Goal: Check status: Check status

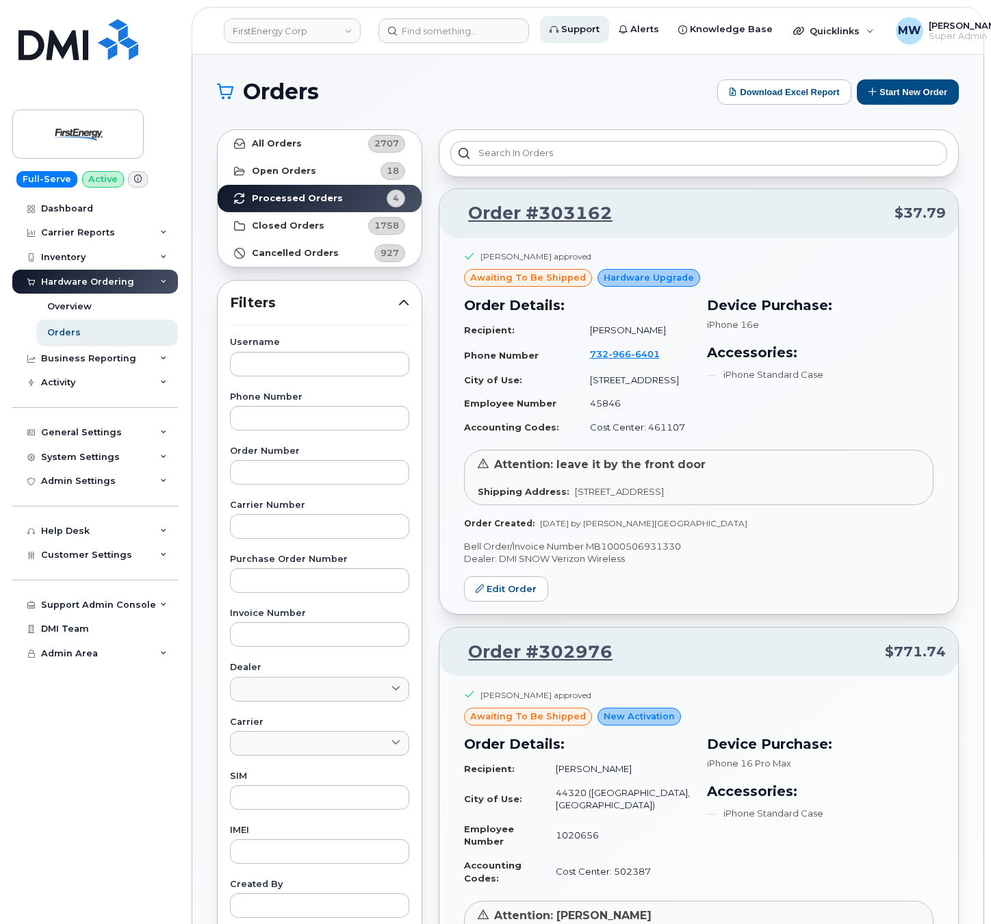
scroll to position [968, 0]
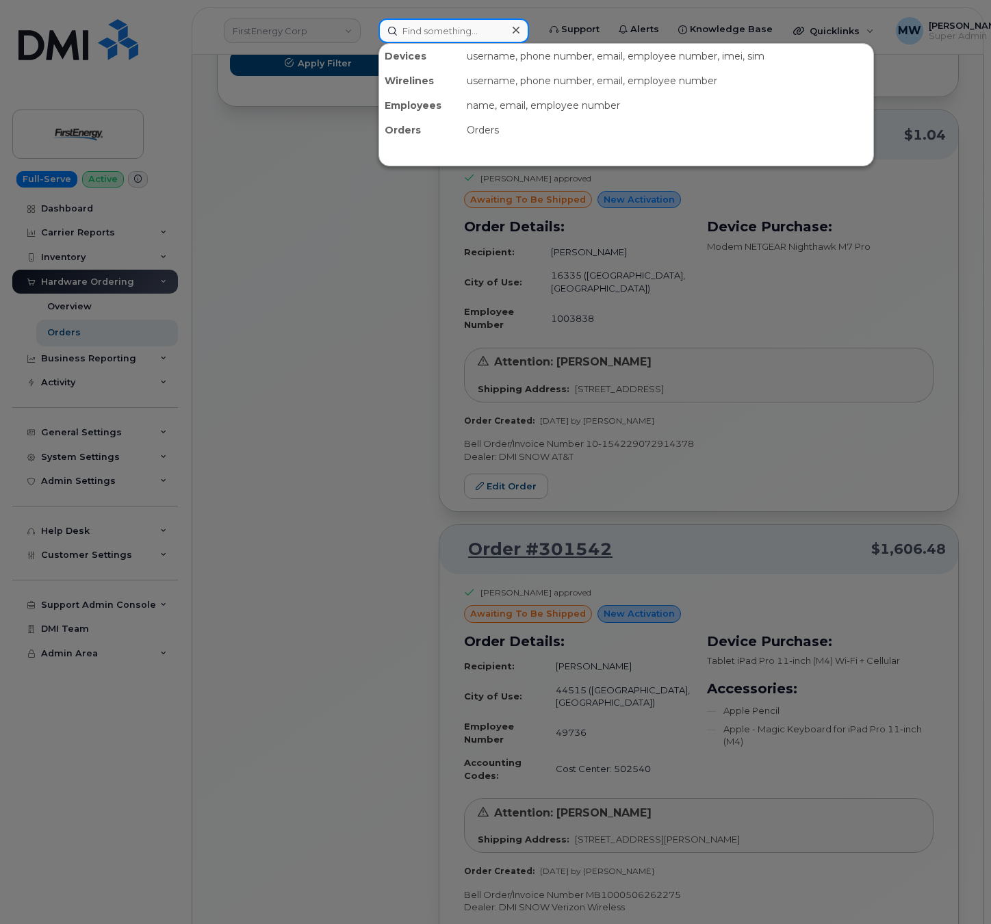
click at [487, 34] on input at bounding box center [453, 30] width 151 height 25
paste input "3306904247"
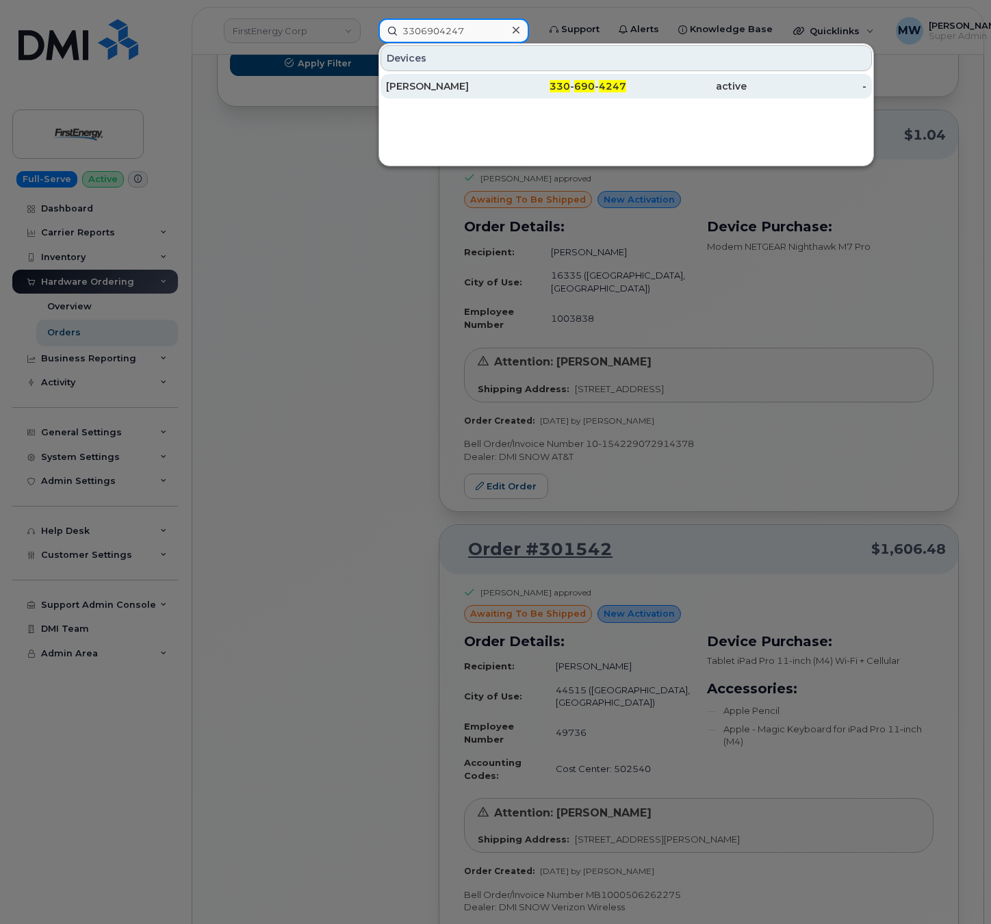
type input "3306904247"
click at [645, 92] on div "active" at bounding box center [686, 86] width 120 height 14
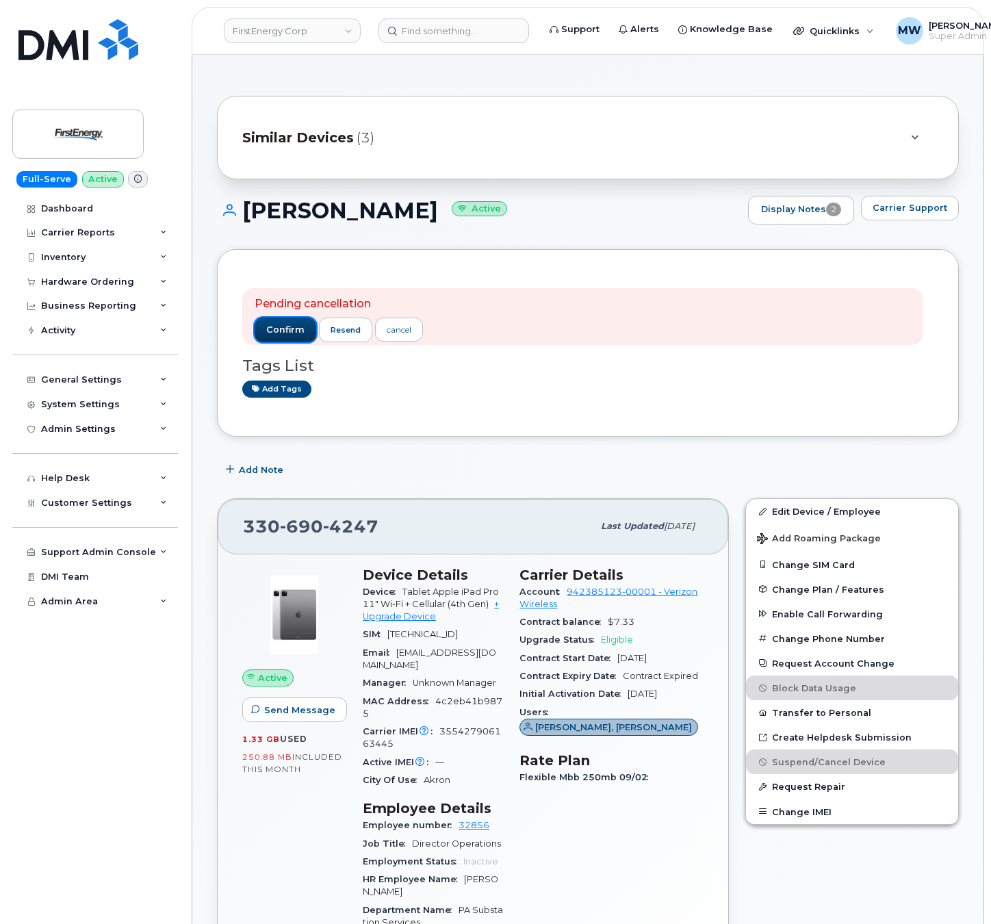
click at [279, 324] on span "confirm" at bounding box center [285, 330] width 38 height 12
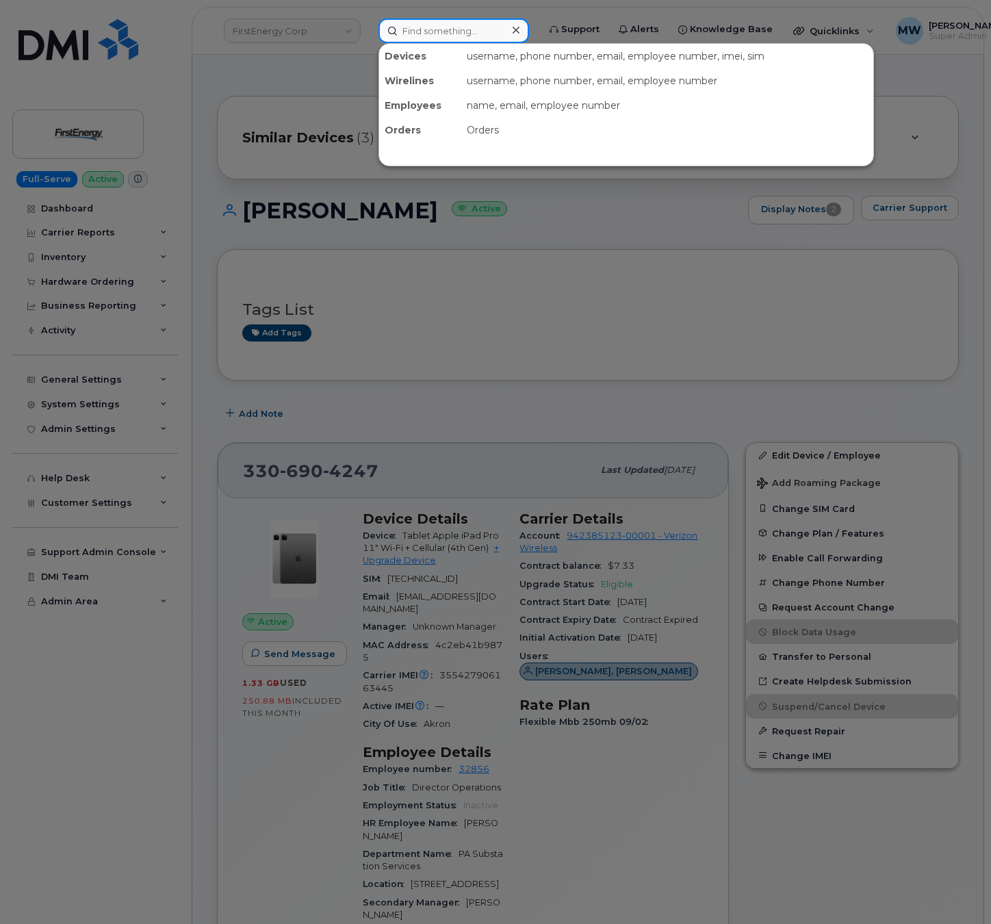
click at [482, 29] on input at bounding box center [453, 30] width 151 height 25
paste input "201) 317-6371"
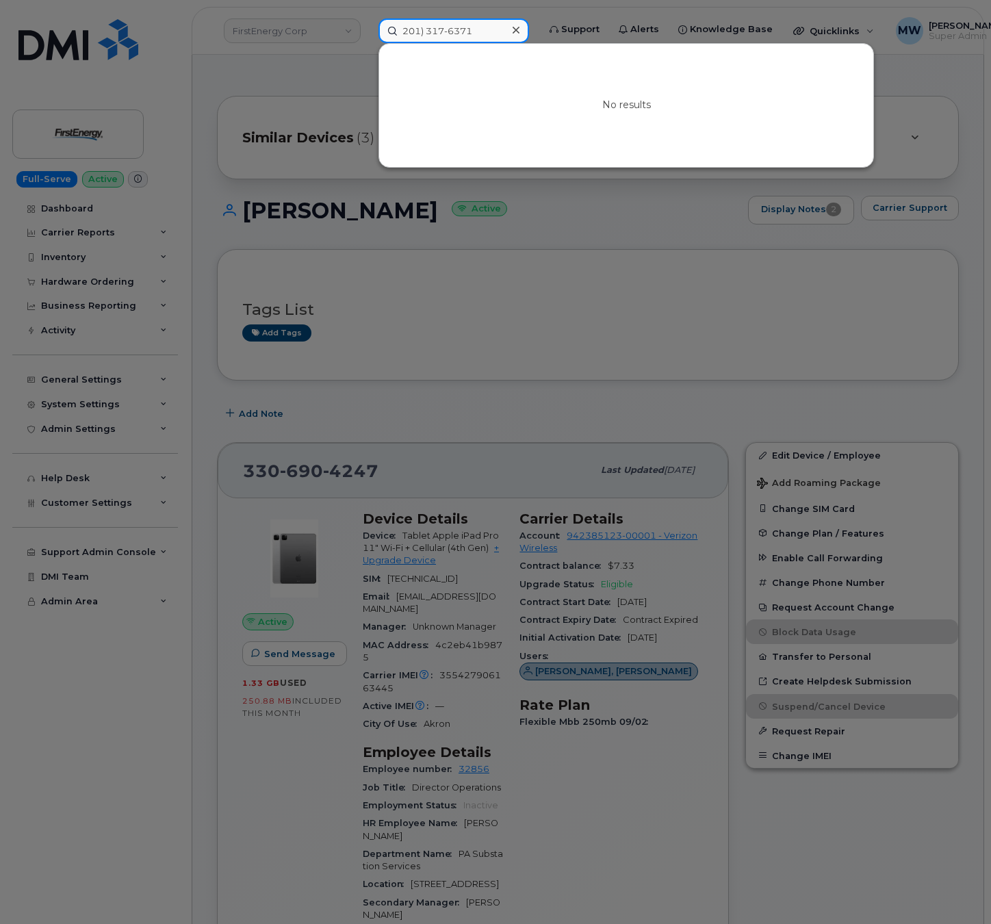
type input "201) 317-6371"
click at [515, 30] on icon at bounding box center [516, 30] width 7 height 11
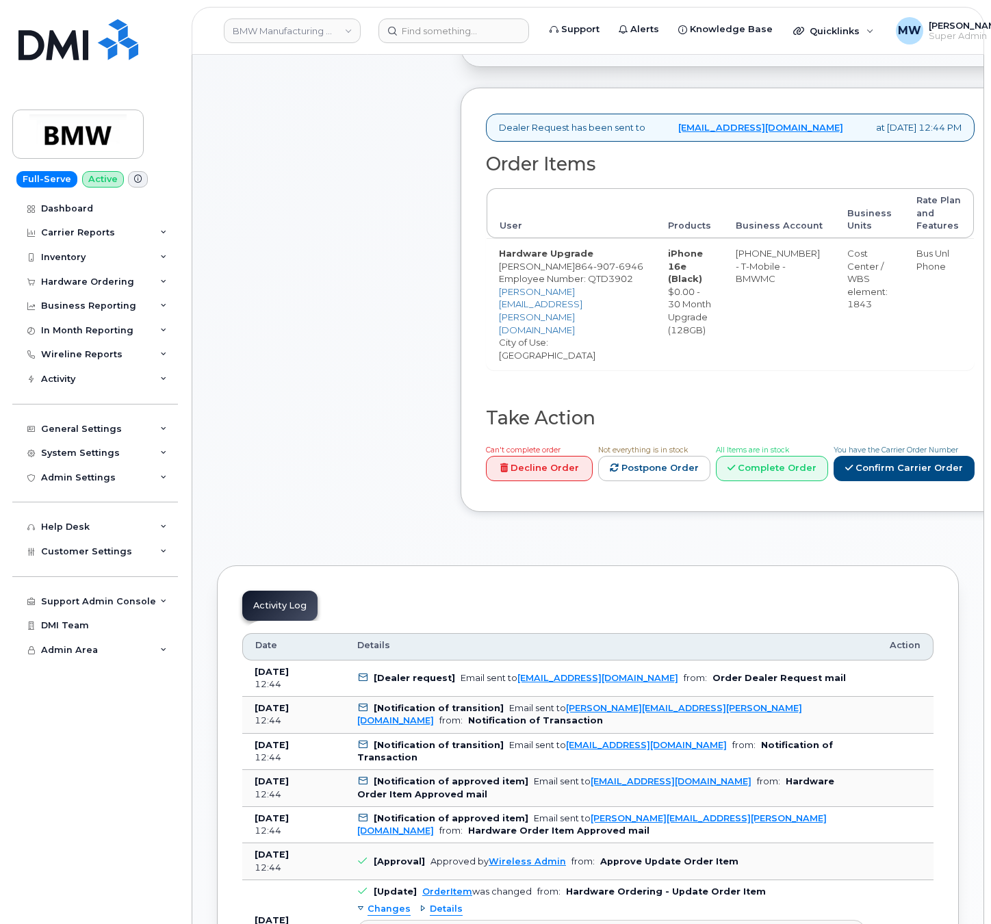
scroll to position [411, 0]
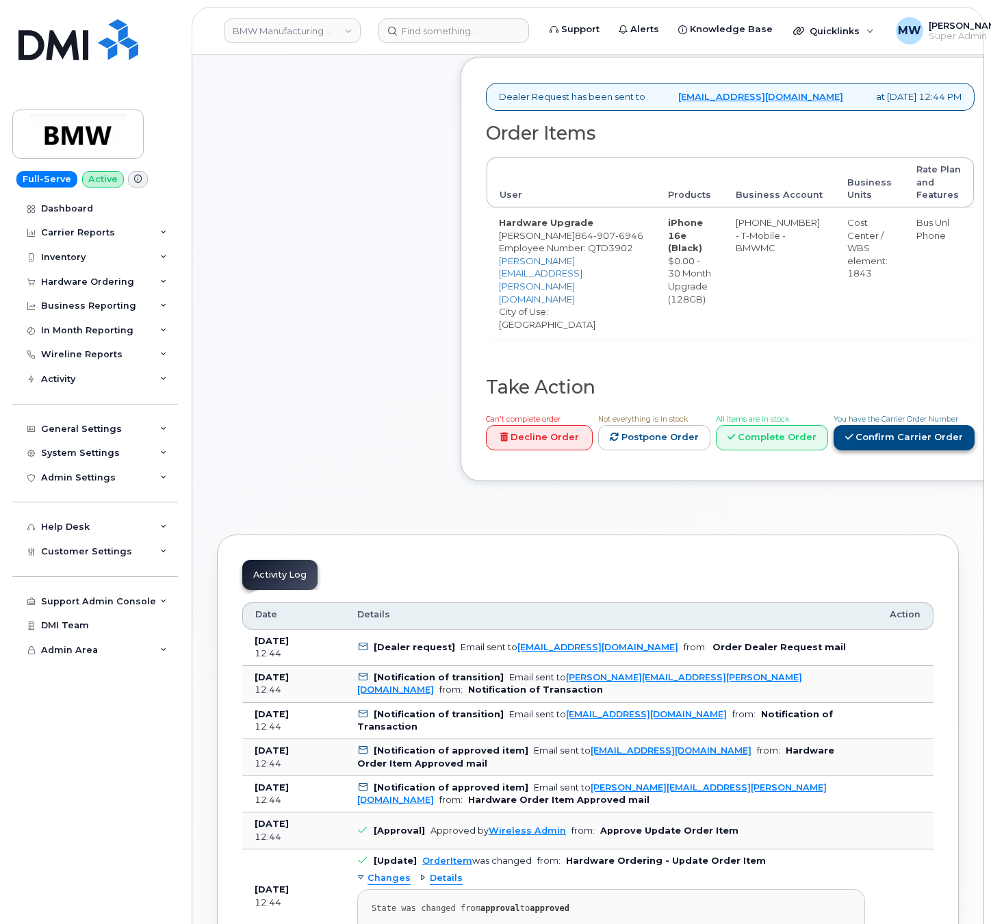
click at [834, 450] on link "Confirm Carrier Order" at bounding box center [904, 437] width 141 height 25
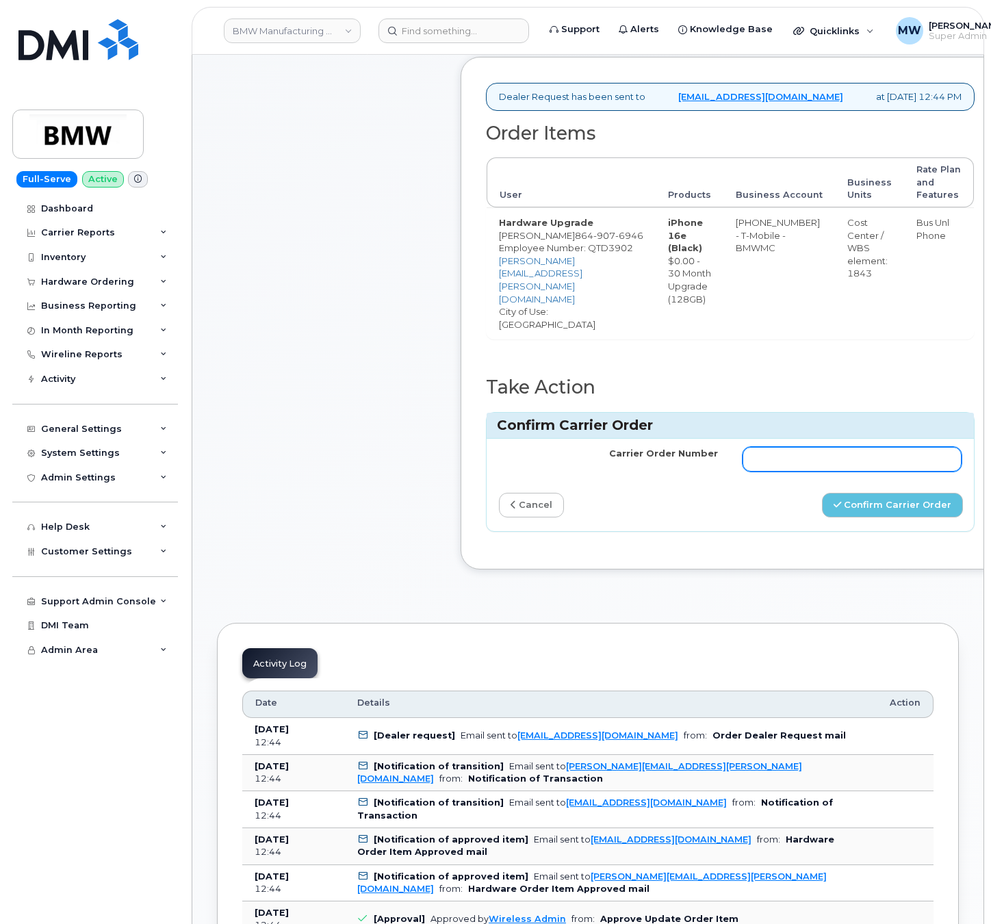
click at [812, 464] on input "Carrier Order Number" at bounding box center [852, 459] width 219 height 25
paste input "772065932"
type input "772065932"
click at [847, 517] on button "Confirm Carrier Order" at bounding box center [892, 505] width 141 height 25
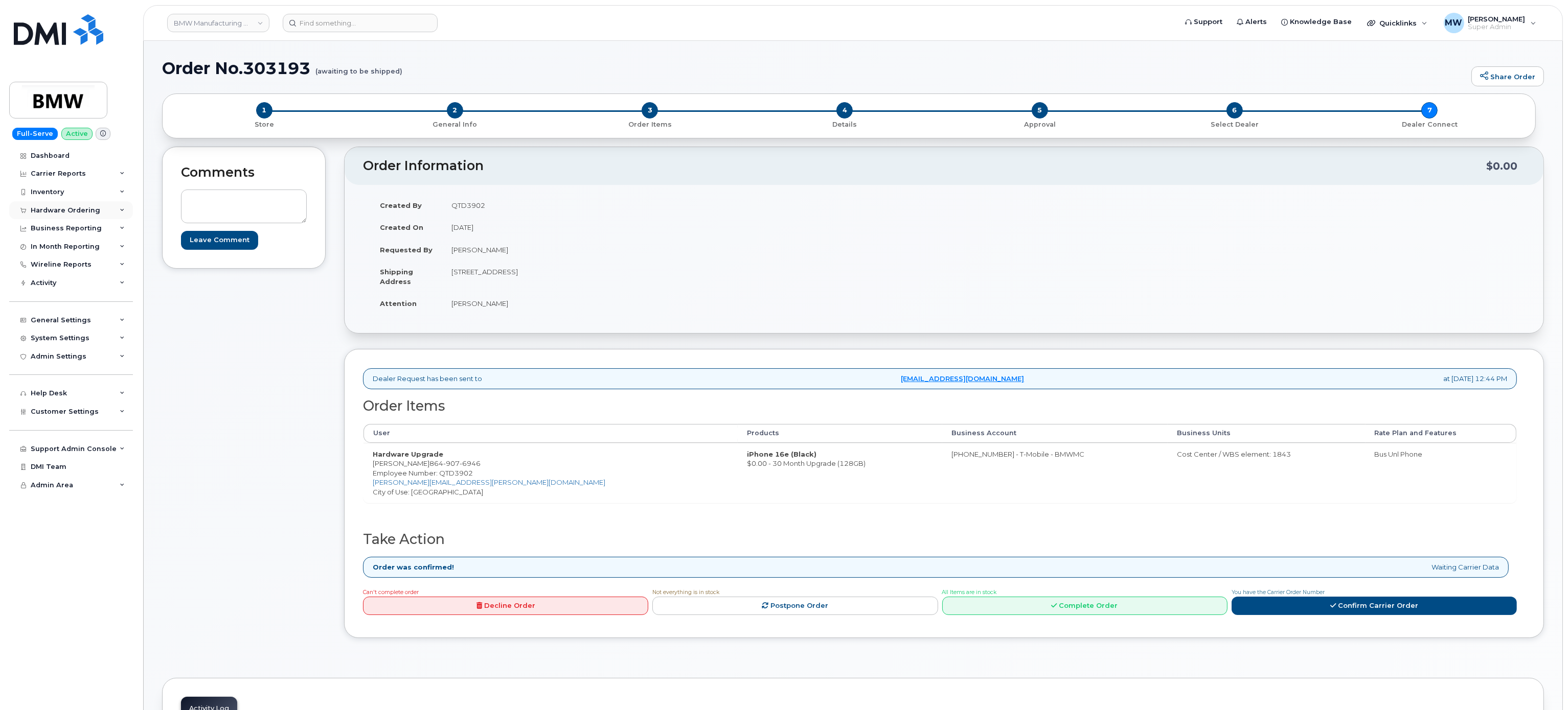
click at [62, 214] on div "Hardware Ordering" at bounding box center [71, 211] width 124 height 19
click at [59, 245] on link "Orders" at bounding box center [80, 249] width 106 height 19
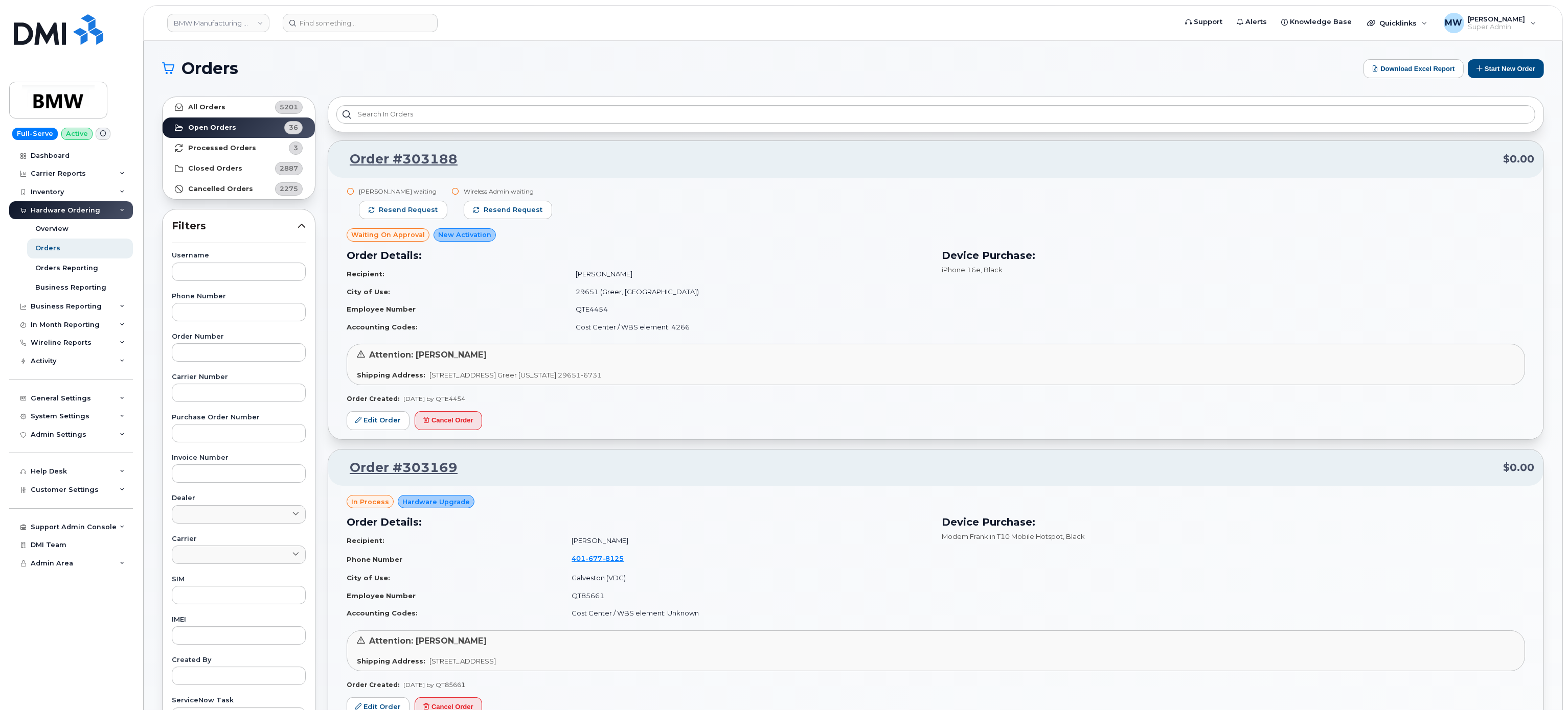
click at [321, 13] on header "BMW Manufacturing Co LLC Support Alerts Knowledge Base Quicklinks Suspend / Can…" at bounding box center [853, 23] width 1419 height 36
click at [322, 14] on input at bounding box center [359, 22] width 155 height 19
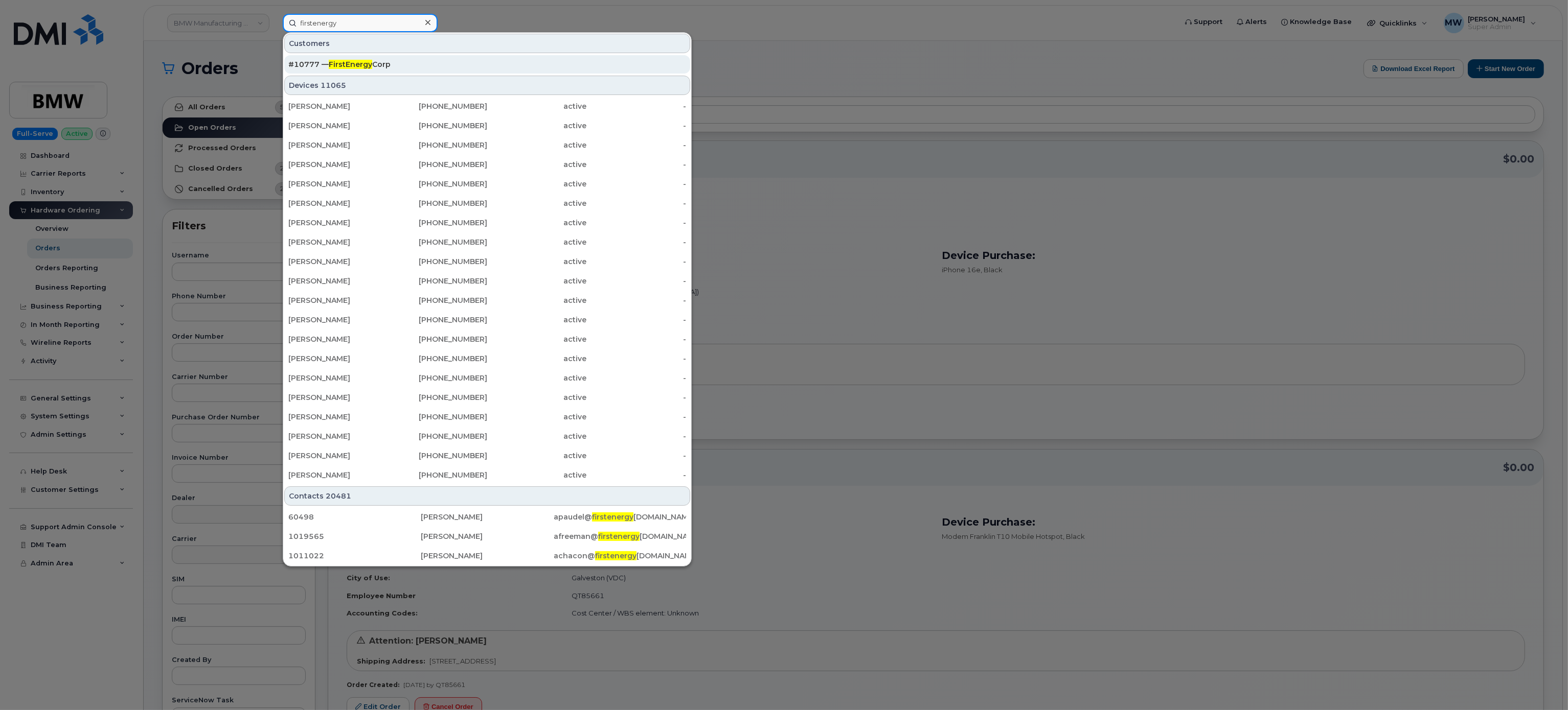
type input "firstenergy"
click at [436, 72] on div "#10777 — FirstEnergy Corp" at bounding box center [487, 64] width 397 height 19
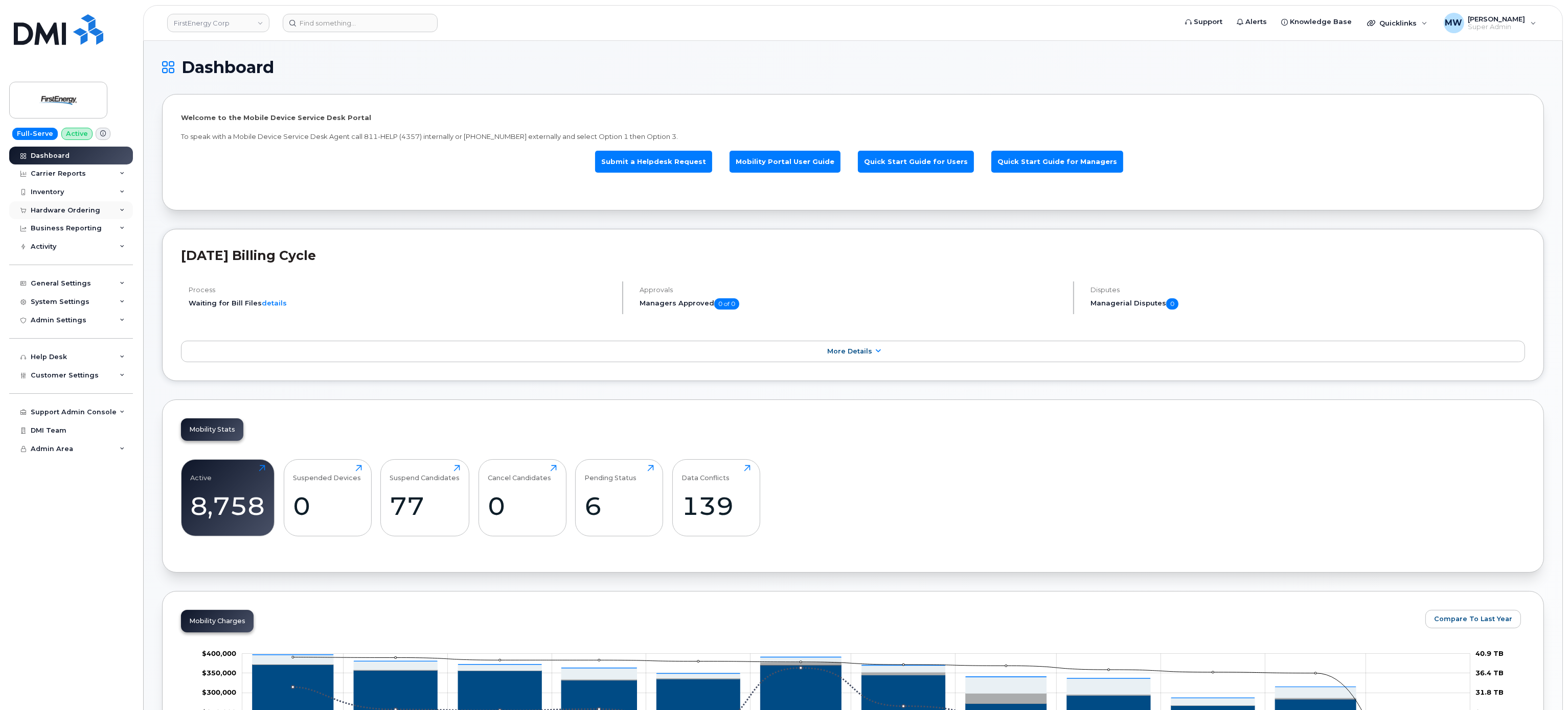
click at [59, 204] on div "Hardware Ordering" at bounding box center [71, 211] width 124 height 19
click at [63, 249] on link "Orders" at bounding box center [80, 249] width 106 height 19
